Goal: Information Seeking & Learning: Learn about a topic

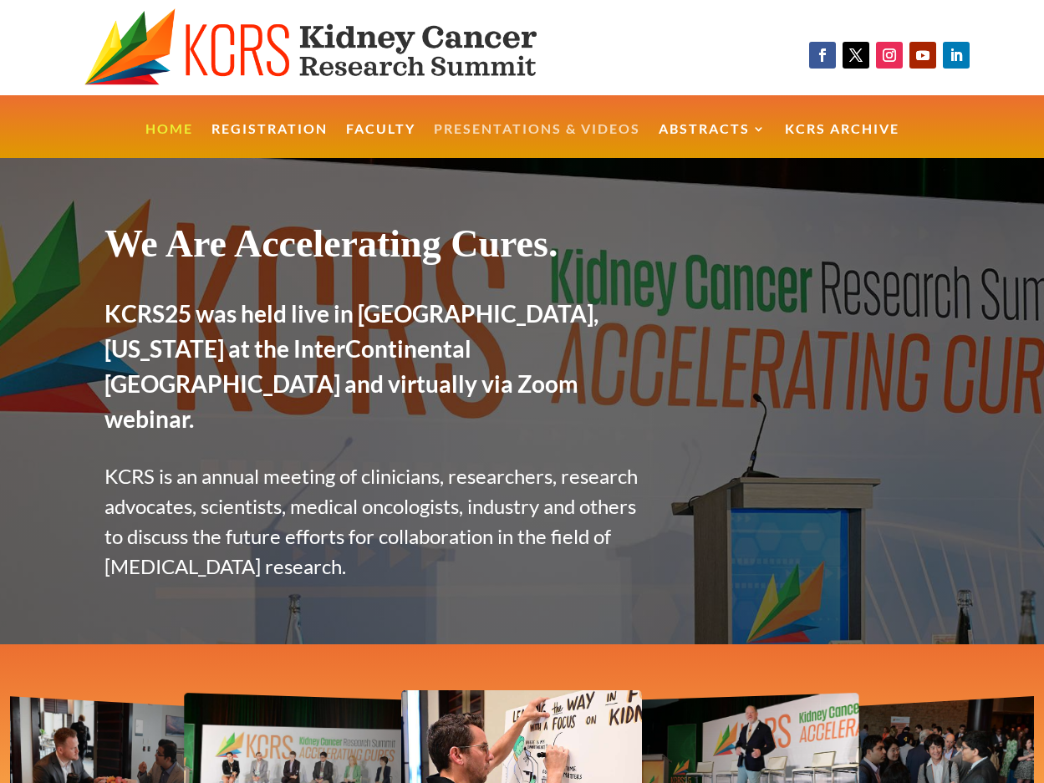
click at [468, 132] on link "Presentations & Videos" at bounding box center [537, 141] width 207 height 36
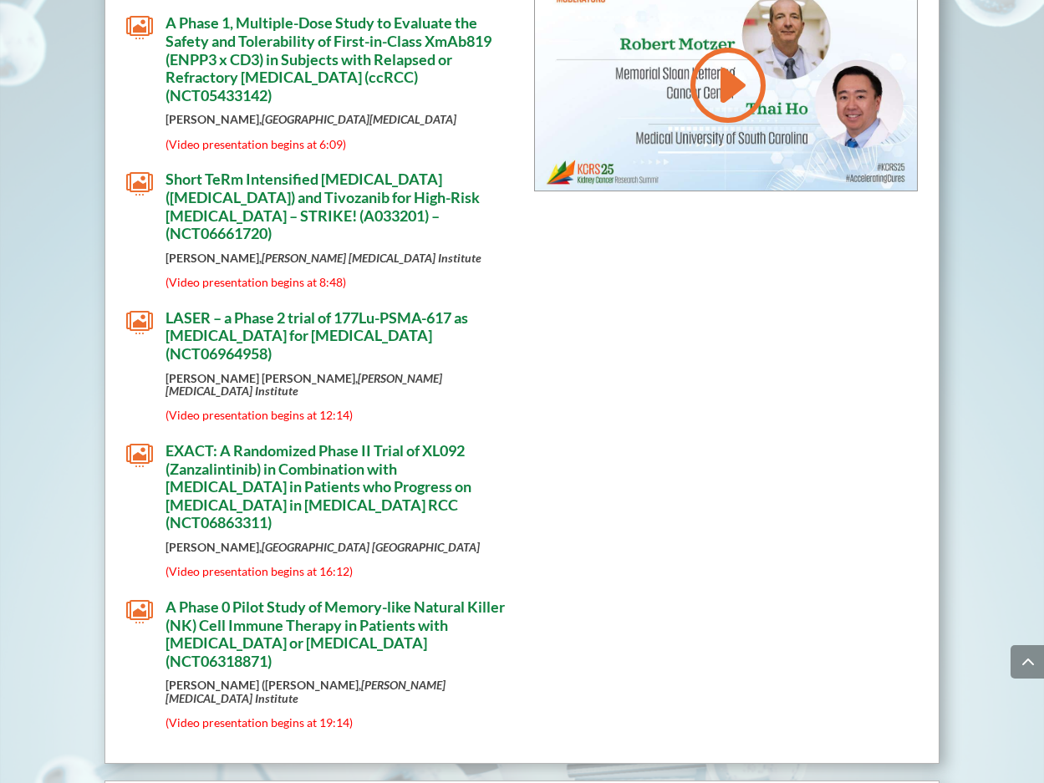
scroll to position [4348, 0]
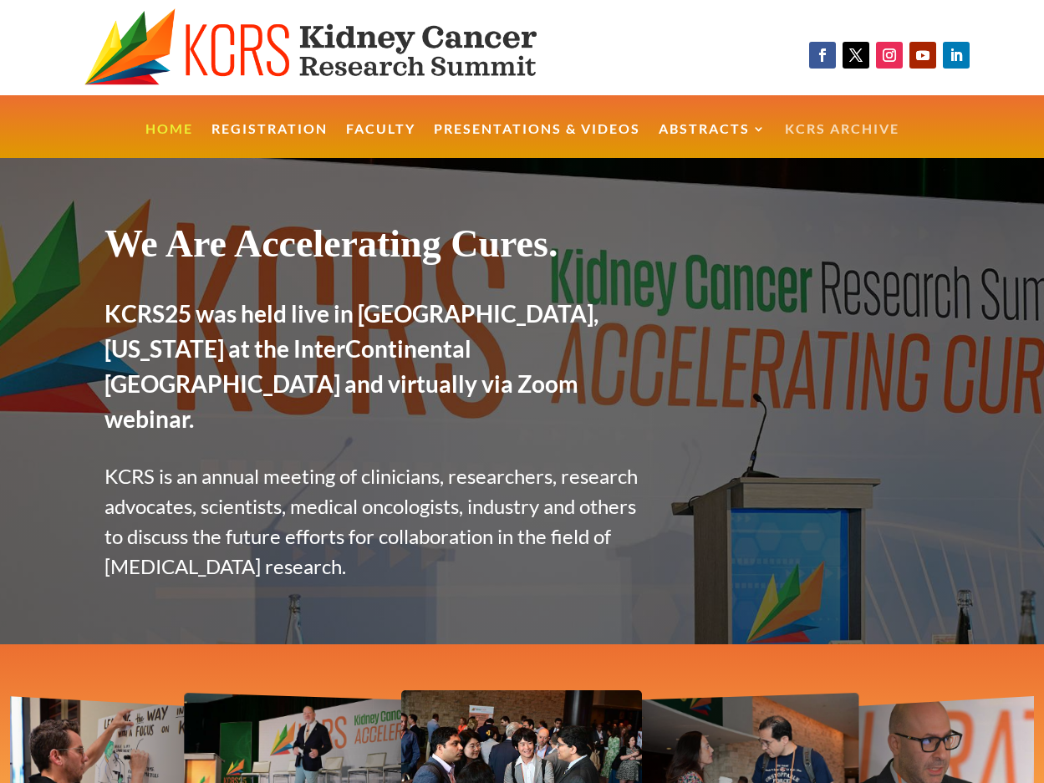
click at [812, 128] on link "KCRS Archive" at bounding box center [842, 141] width 115 height 36
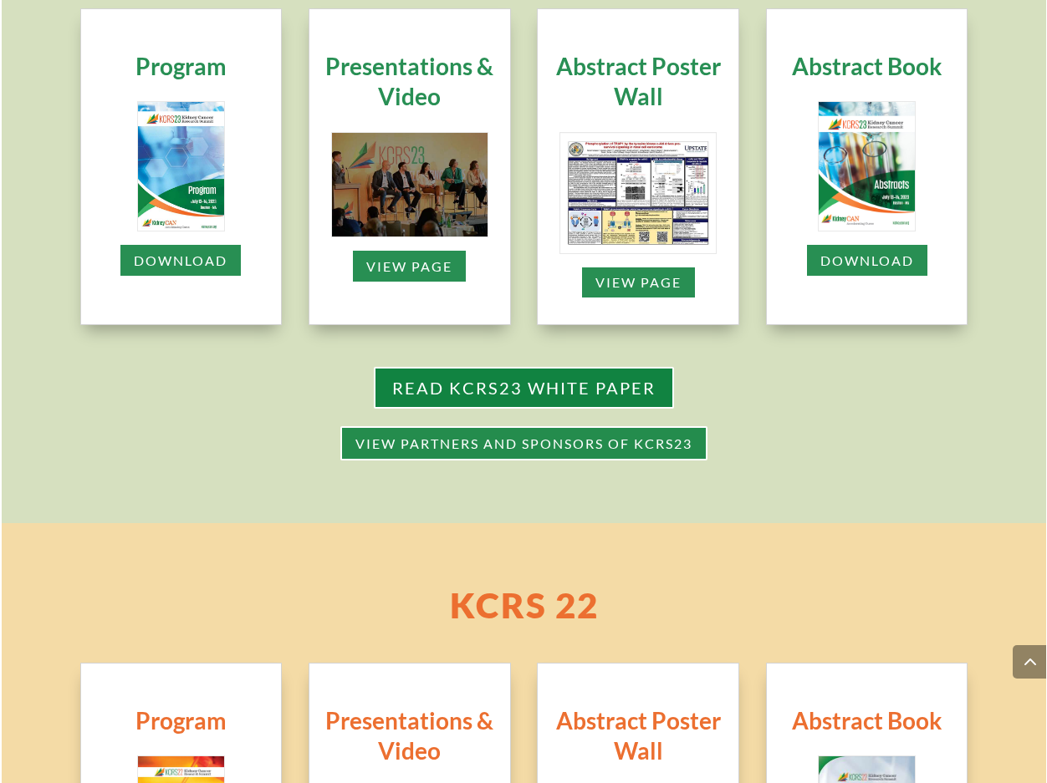
scroll to position [1142, 0]
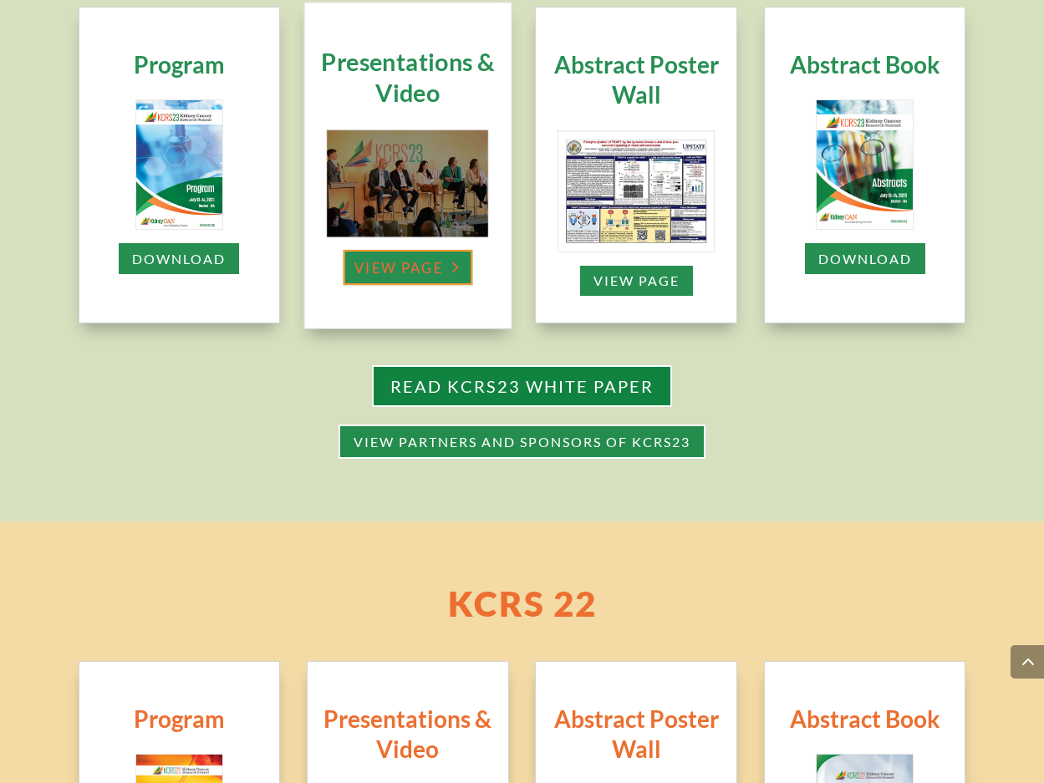
click at [436, 276] on link "view page" at bounding box center [408, 267] width 130 height 35
click at [412, 265] on link "view page" at bounding box center [408, 267] width 130 height 35
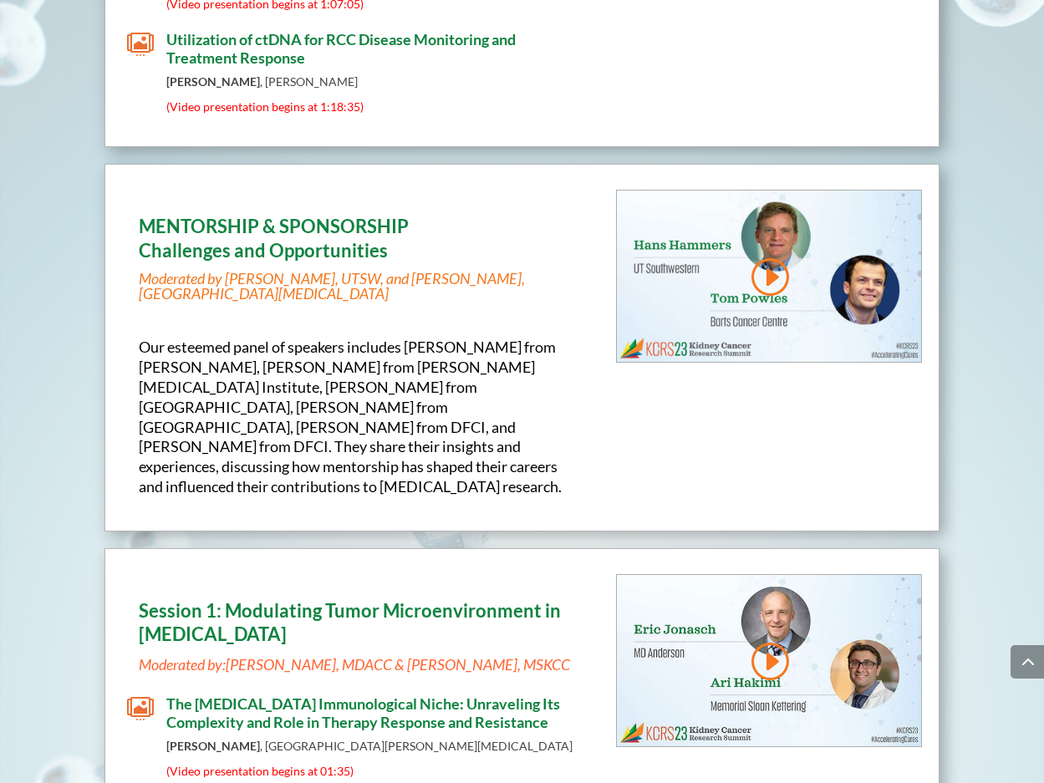
scroll to position [2405, 0]
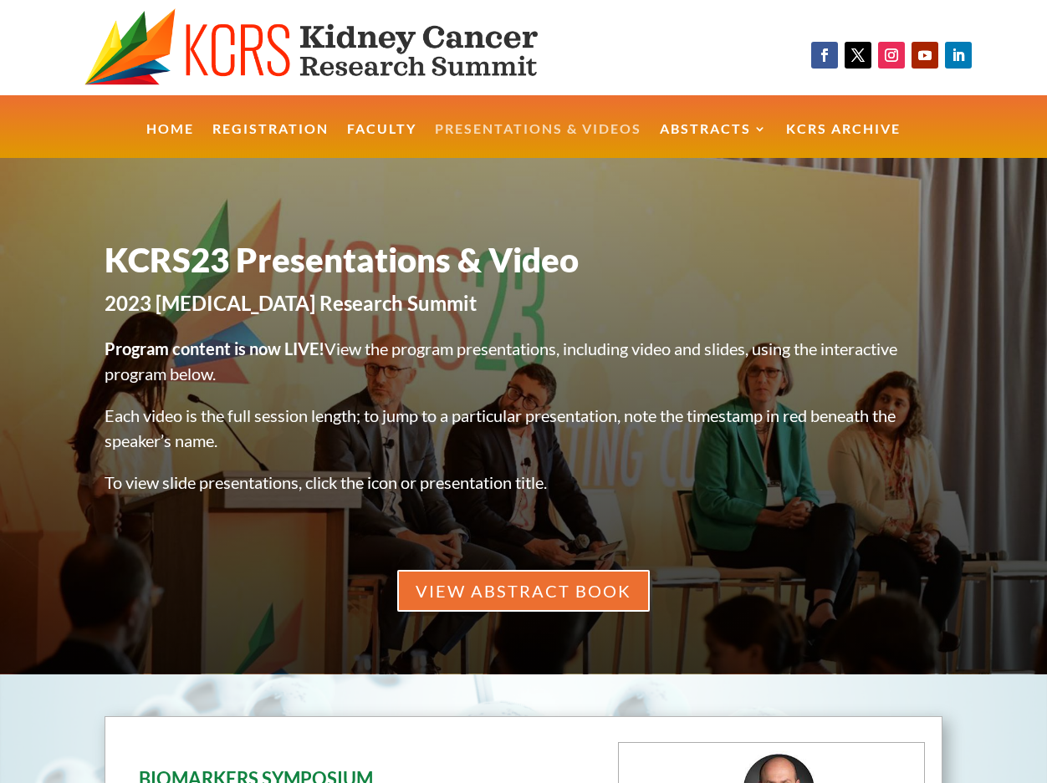
click at [497, 128] on link "Presentations & Videos" at bounding box center [538, 141] width 207 height 36
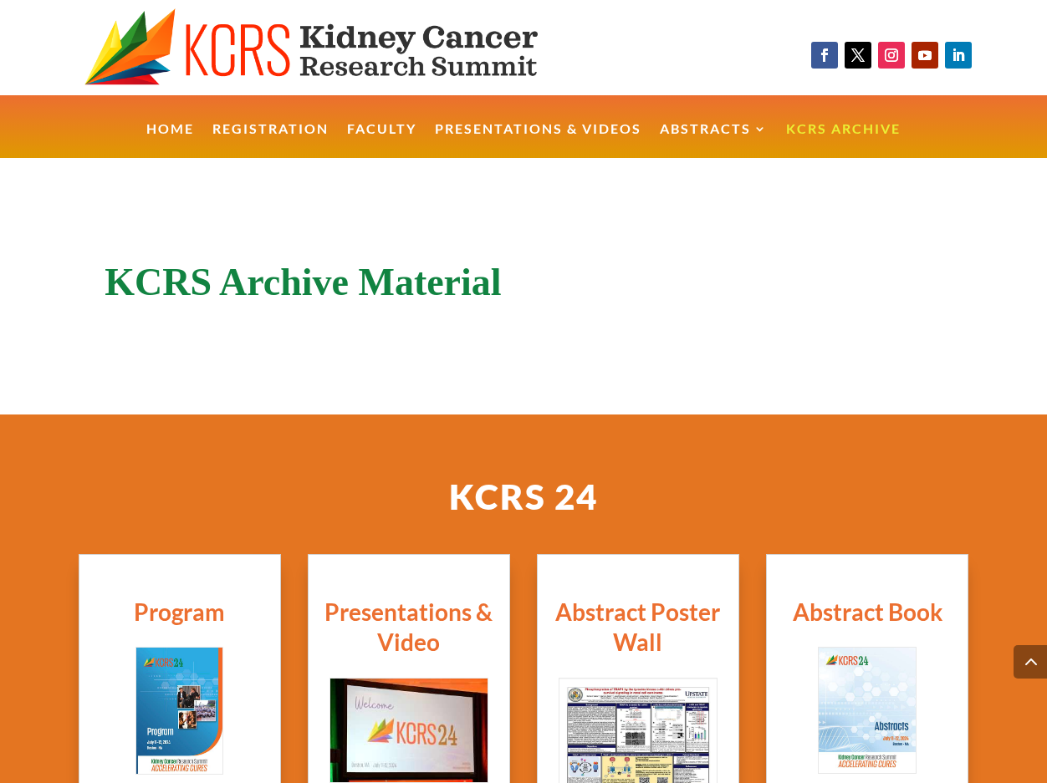
scroll to position [1142, 0]
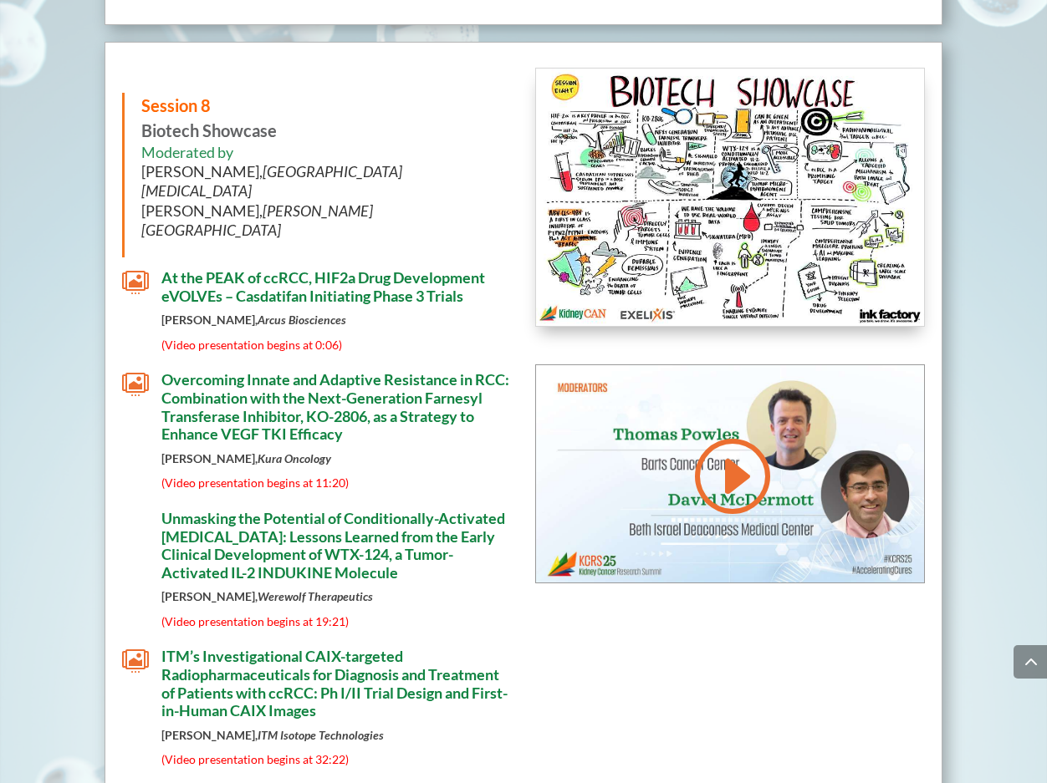
scroll to position [9295, 0]
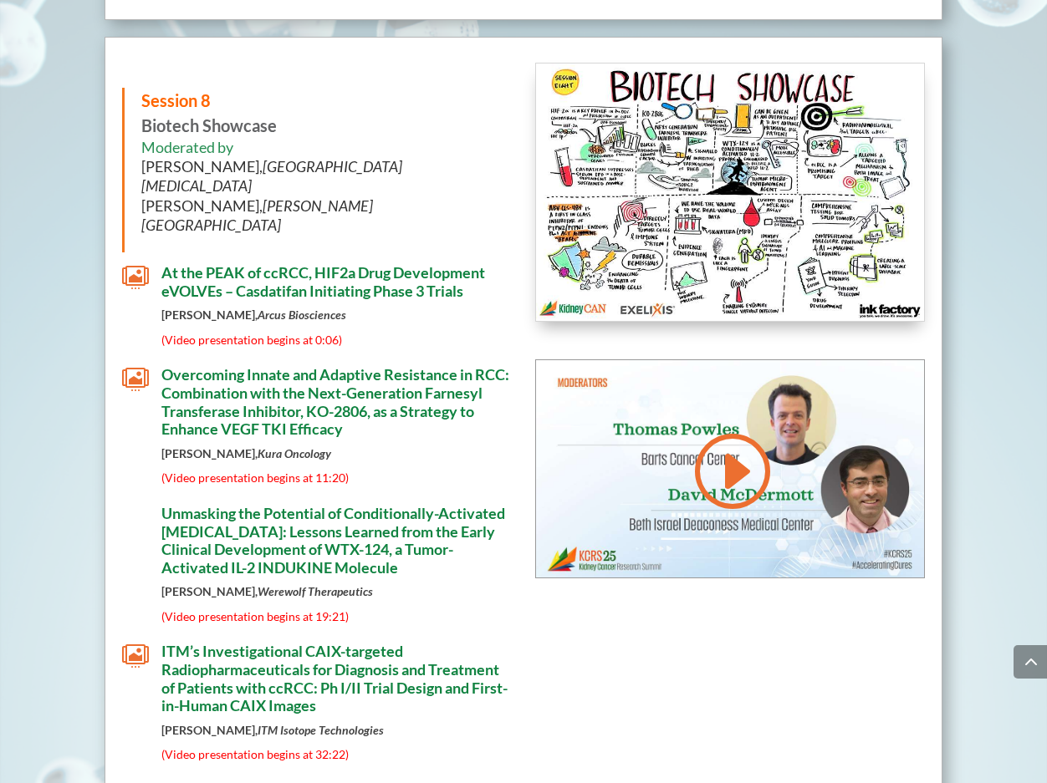
drag, startPoint x: 308, startPoint y: 524, endPoint x: 361, endPoint y: 446, distance: 95.1
click at [314, 505] on div "Session 8 Biotech Showcase Moderated by [PERSON_NAME], [GEOGRAPHIC_DATA][MEDICA…" at bounding box center [316, 579] width 389 height 1033
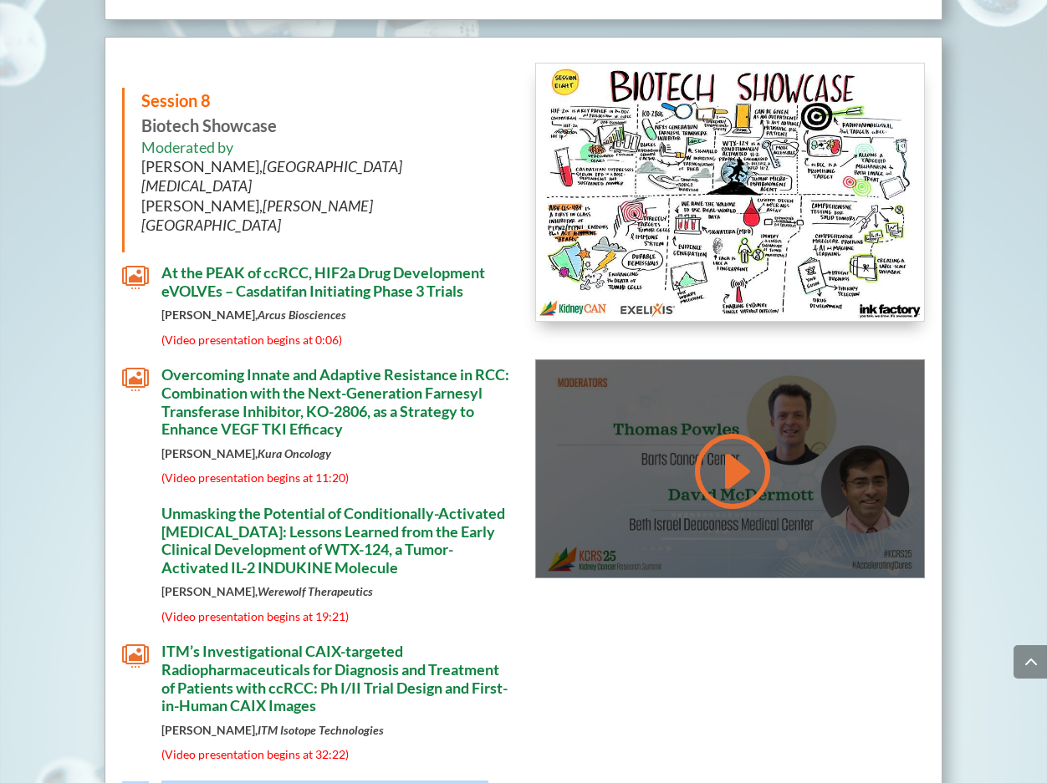
click at [713, 429] on link at bounding box center [730, 471] width 80 height 84
